Goal: Download file/media

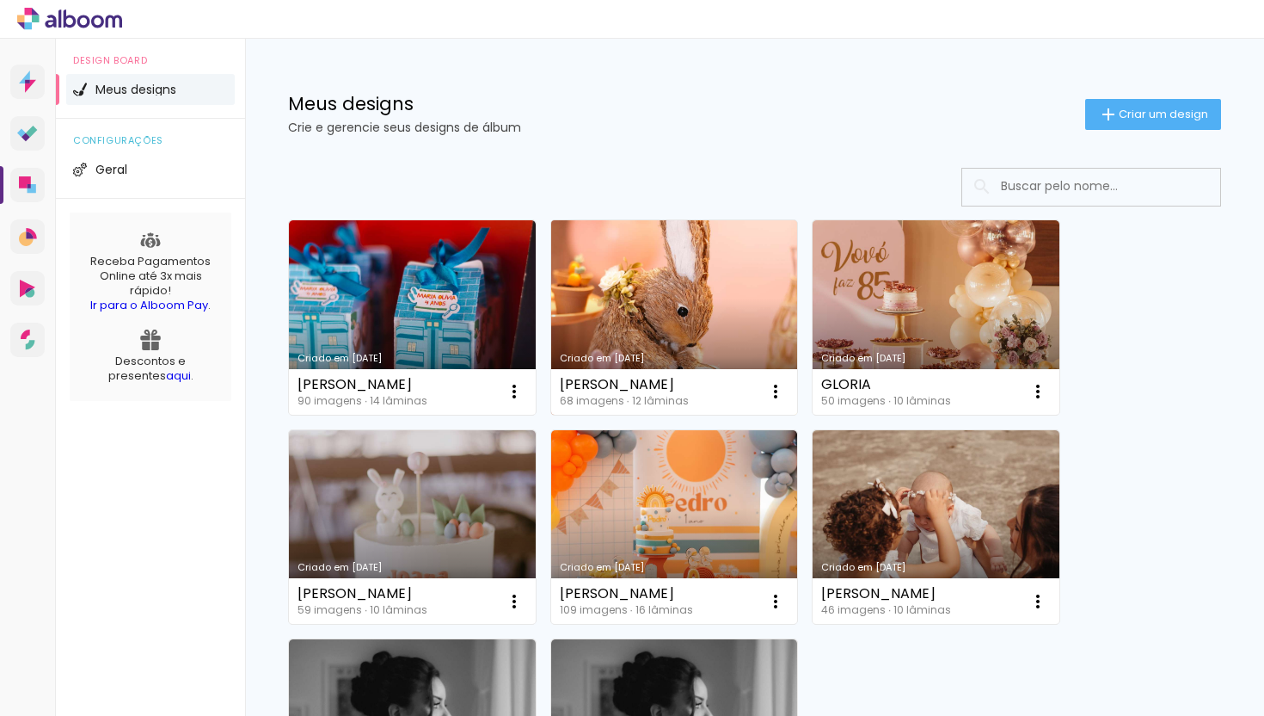
click at [696, 289] on link "Criado em 15/09/25" at bounding box center [674, 317] width 247 height 194
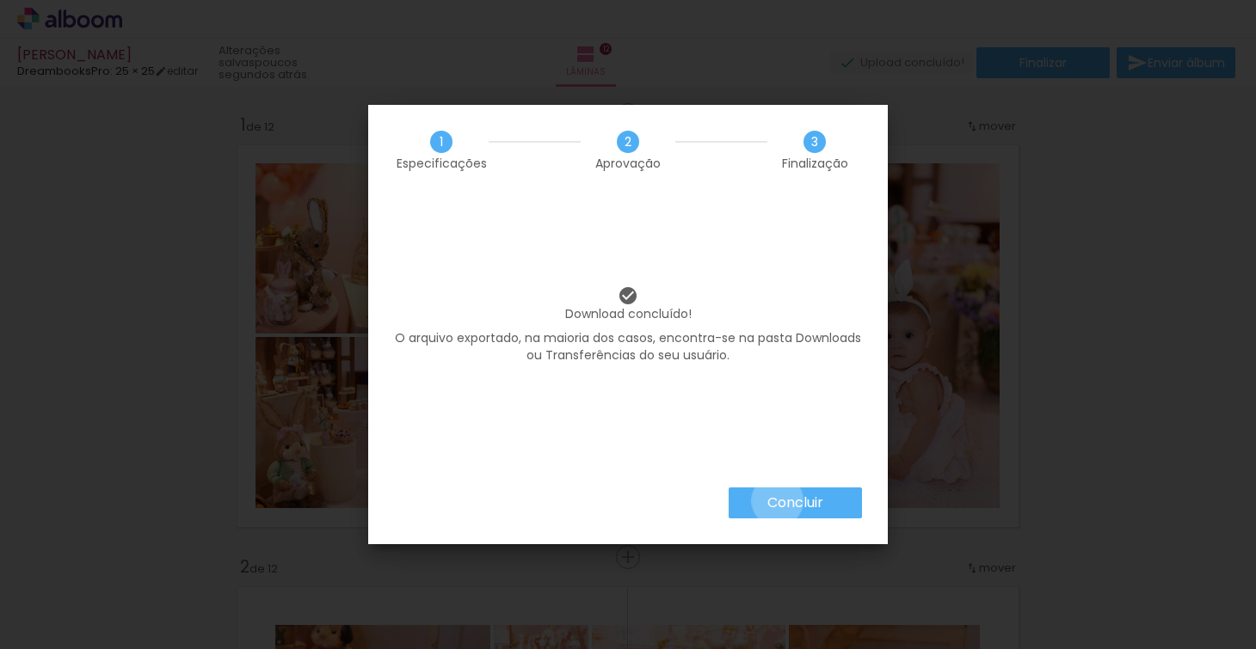
click at [0, 0] on slot "Concluir" at bounding box center [0, 0] width 0 height 0
